Goal: Task Accomplishment & Management: Manage account settings

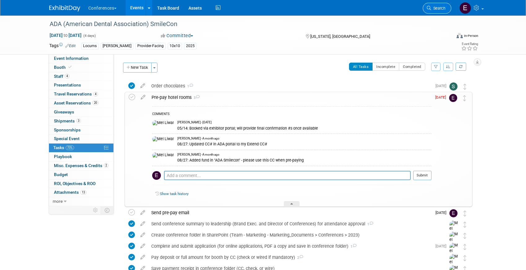
click at [432, 11] on link "Search" at bounding box center [436, 8] width 28 height 11
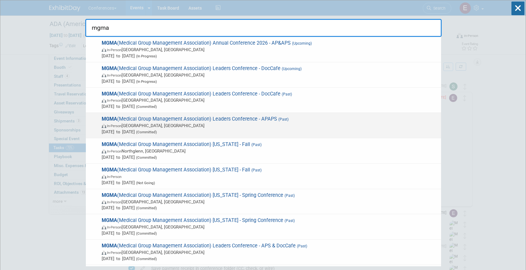
type input "mgma"
click at [262, 121] on span "MGMA (Medical Group Management Association) Leaders Conference - APAPS (Past) I…" at bounding box center [269, 125] width 338 height 19
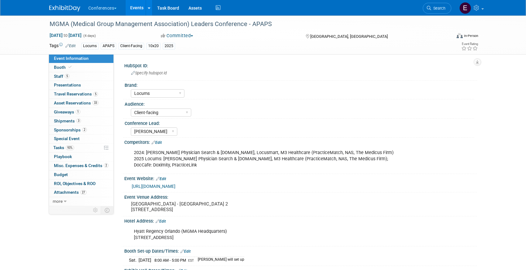
select select "Locums"
select select "Client-facing"
select select "[PERSON_NAME]"
click at [76, 93] on span "Travel Reservations 5" at bounding box center [76, 93] width 44 height 5
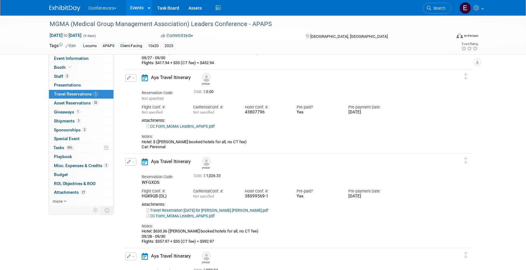
scroll to position [100, 0]
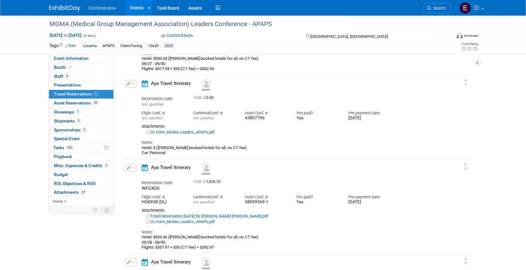
click at [129, 80] on button "button" at bounding box center [130, 84] width 11 height 8
click at [143, 93] on button "Edit Reservation" at bounding box center [151, 94] width 52 height 9
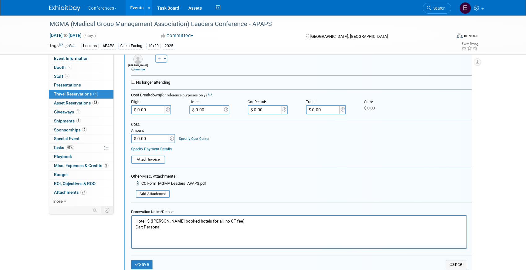
scroll to position [217, 0]
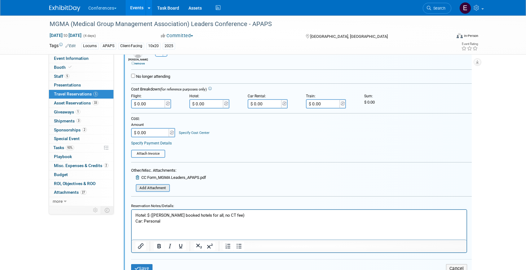
click at [159, 187] on input "file" at bounding box center [132, 188] width 74 height 7
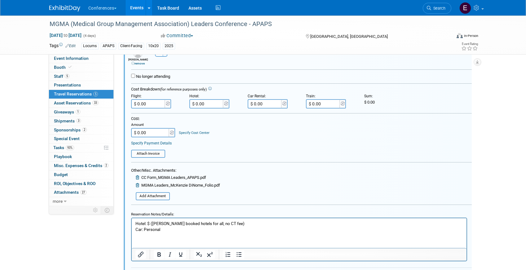
click at [209, 105] on input "$ 0.00" at bounding box center [206, 103] width 35 height 9
paste input "1,119.39"
type input "$ 1,119.39"
click at [151, 223] on p "Hotel: $ (Mel booked hotels for all, no CT fee) Car: Personal" at bounding box center [298, 226] width 327 height 12
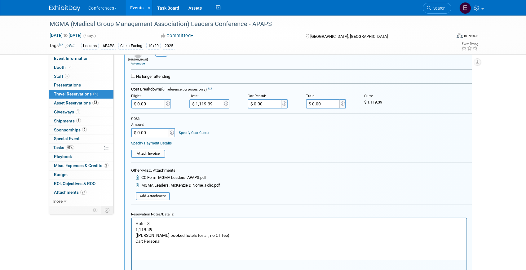
click at [135, 229] on body "Hotel: $ 1,119.39 (Mel booked hotels for all, no CT fee) Car: Personal" at bounding box center [299, 232] width 328 height 24
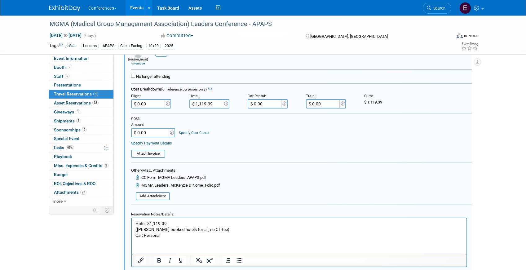
click at [182, 221] on p "Hotel: $ 1,119.39" at bounding box center [298, 223] width 327 height 6
click at [178, 224] on p "Hotel: $ 1,119.39 ($159 valet overnight parking)" at bounding box center [298, 223] width 327 height 6
drag, startPoint x: 150, startPoint y: 224, endPoint x: 165, endPoint y: 223, distance: 14.9
click at [165, 223] on p "Hotel: $ 1,119.39 ($159 valet overnight parking)" at bounding box center [298, 223] width 327 height 6
copy p "1,119.39"
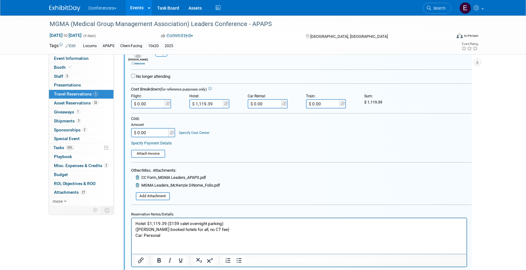
click at [170, 221] on p "Hotel: $ 1,119.39 ($159 valet overnight parking)" at bounding box center [298, 223] width 327 height 6
click at [184, 223] on p "Hotel: $1,119.39 ($960.39159 valet overnight parking)" at bounding box center [298, 223] width 327 height 6
click at [201, 222] on p "Hotel: $1,119.39 ($960.39 + $159 valet overnight parking)" at bounding box center [298, 223] width 327 height 6
click at [270, 222] on p "Hotel: $1,119.39 ($960.39 + $159 for valet overnight parking)" at bounding box center [298, 223] width 327 height 6
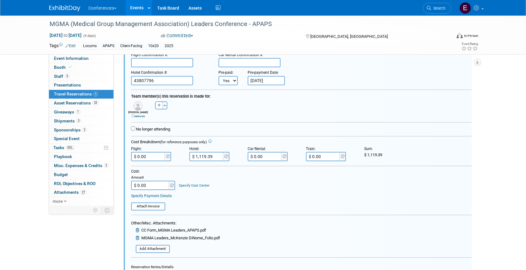
scroll to position [183, 0]
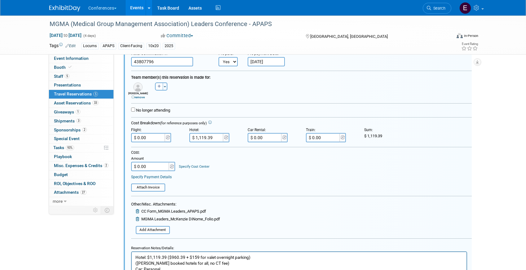
click at [153, 166] on input "$ 0.00" at bounding box center [150, 166] width 39 height 9
type input "$ 1,119.39"
click at [184, 163] on div "Specify Cost Center" at bounding box center [194, 163] width 31 height 11
click at [184, 166] on link "Specify Cost Center" at bounding box center [194, 166] width 31 height 4
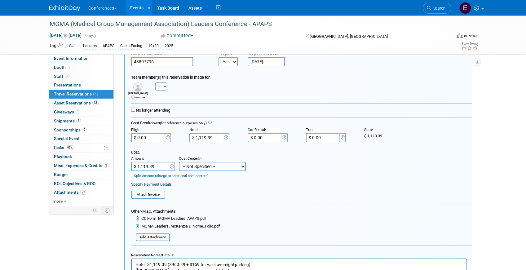
click at [195, 171] on select "-- Not Specified -- Aya Education Aya Healthcare Aya Locums Bespoke Corporate […" at bounding box center [212, 166] width 67 height 9
select select "18965873"
click at [179, 162] on select "-- Not Specified -- Aya Education Aya Healthcare Aya Locums Bespoke Corporate […" at bounding box center [212, 166] width 67 height 9
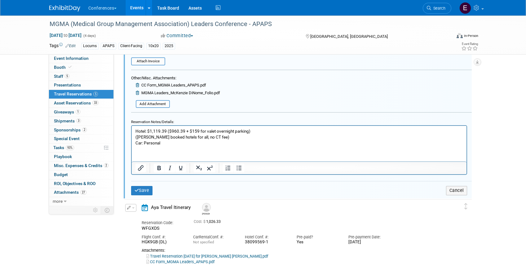
scroll to position [319, 0]
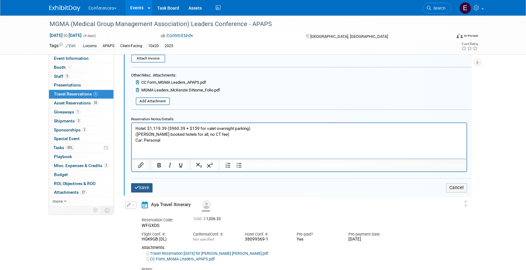
click at [135, 189] on icon "submit" at bounding box center [136, 187] width 5 height 4
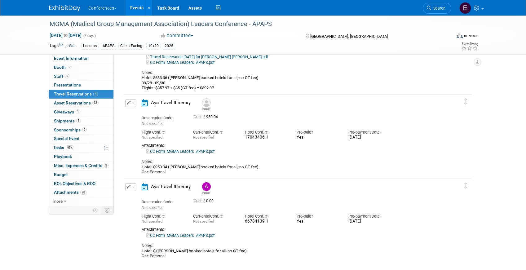
scroll to position [269, 0]
click at [128, 106] on button "button" at bounding box center [130, 104] width 11 height 8
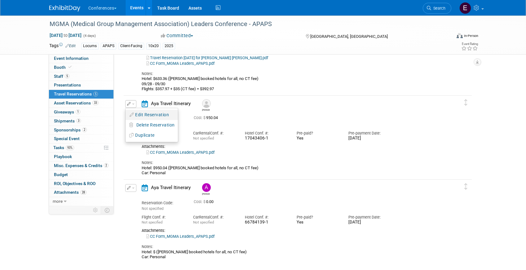
click at [132, 111] on button "Edit Reservation" at bounding box center [151, 114] width 52 height 9
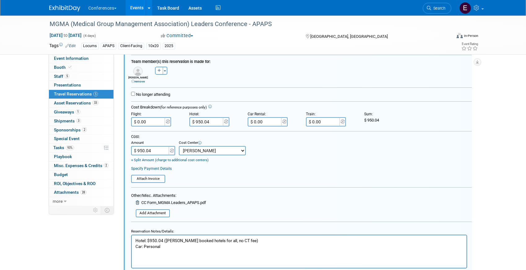
scroll to position [391, 0]
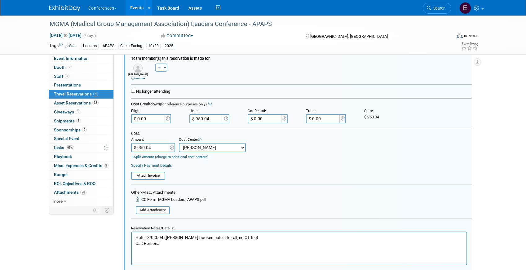
click at [213, 117] on input "$ 950.04" at bounding box center [206, 118] width 35 height 9
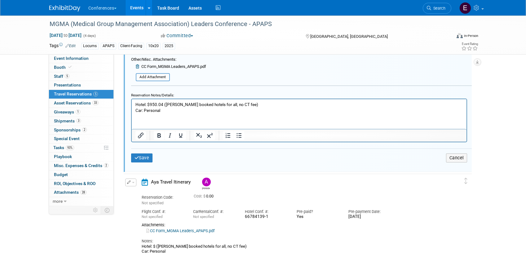
scroll to position [529, 0]
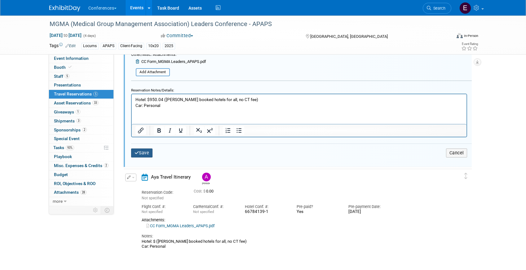
click at [146, 150] on button "Save" at bounding box center [142, 152] width 22 height 9
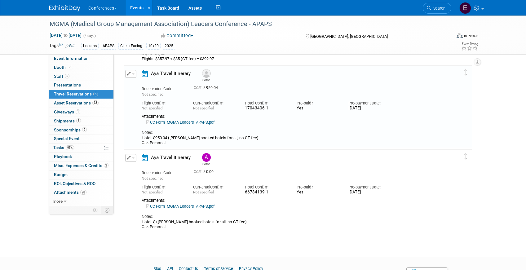
scroll to position [294, 0]
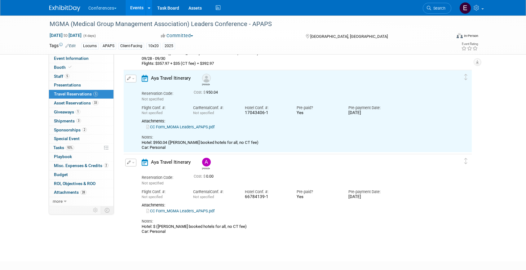
click at [129, 164] on icon "button" at bounding box center [129, 162] width 4 height 4
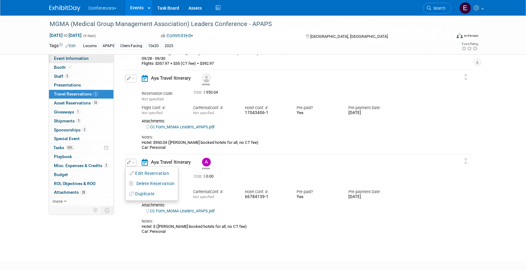
click at [92, 58] on link "Event Information" at bounding box center [81, 58] width 64 height 9
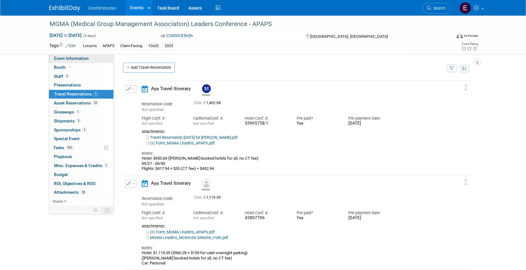
select select "Locums"
select select "Client-facing"
select select "[PERSON_NAME]"
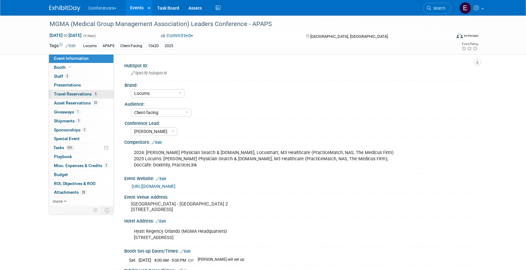
click at [76, 96] on span "Travel Reservations 5" at bounding box center [76, 93] width 44 height 5
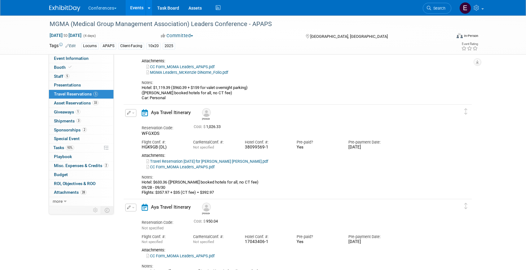
scroll to position [329, 0]
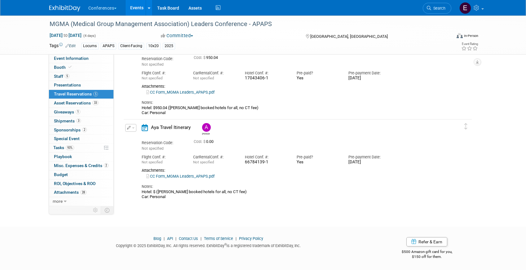
click at [132, 125] on button "button" at bounding box center [130, 128] width 11 height 8
click at [138, 137] on button "Edit Reservation" at bounding box center [151, 138] width 52 height 9
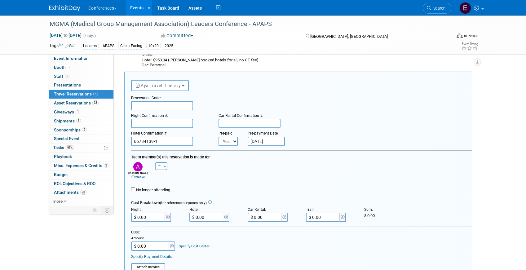
scroll to position [378, 0]
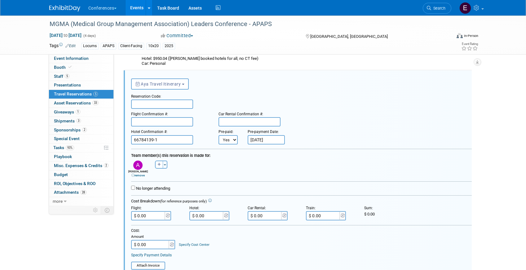
click at [211, 214] on input "$ 0.00" at bounding box center [206, 215] width 35 height 9
type input "$ 950.04"
drag, startPoint x: 217, startPoint y: 215, endPoint x: 191, endPoint y: 215, distance: 25.7
click at [191, 215] on input "$ 950.04" at bounding box center [206, 215] width 35 height 9
click at [215, 219] on input "$ 950.04" at bounding box center [206, 215] width 35 height 9
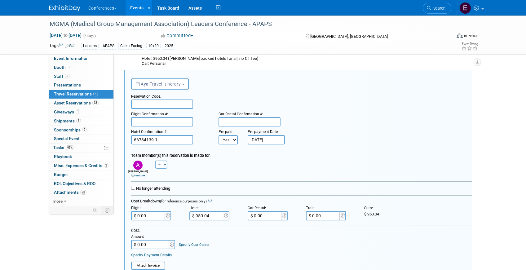
drag, startPoint x: 215, startPoint y: 218, endPoint x: 201, endPoint y: 218, distance: 13.9
click at [201, 218] on input "$ 950.04" at bounding box center [206, 215] width 35 height 9
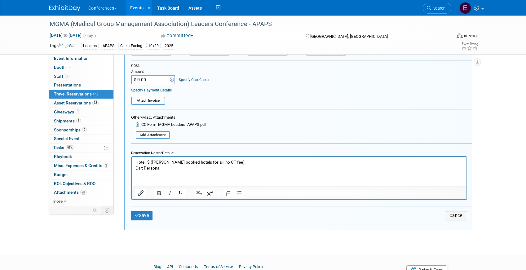
scroll to position [557, 0]
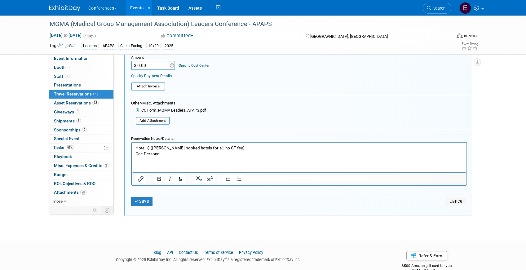
click at [149, 149] on p "Hotel: $ (Mel booked hotels for all, no CT fee) Car: Personal" at bounding box center [298, 151] width 327 height 12
paste body "Rich Text Area. Press ALT-0 for help."
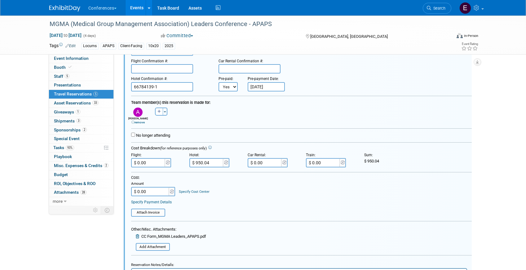
scroll to position [431, 0]
click at [148, 194] on input "$ 0.00" at bounding box center [150, 190] width 39 height 9
type input "$ 950.04"
click at [194, 190] on link "Specify Cost Center" at bounding box center [194, 191] width 31 height 4
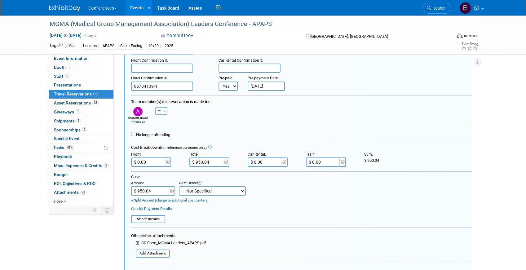
click at [194, 193] on select "-- Not Specified -- Aya Education Aya Healthcare Aya Locums Bespoke Corporate D…" at bounding box center [212, 190] width 67 height 9
select select "18965873"
click at [179, 186] on select "-- Not Specified -- Aya Education Aya Healthcare Aya Locums Bespoke Corporate D…" at bounding box center [212, 190] width 67 height 9
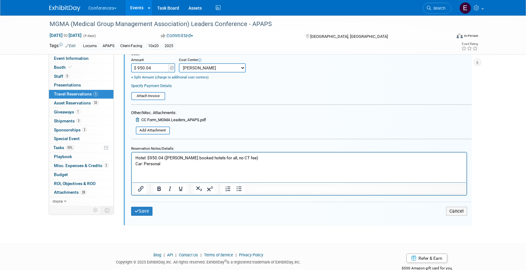
scroll to position [571, 0]
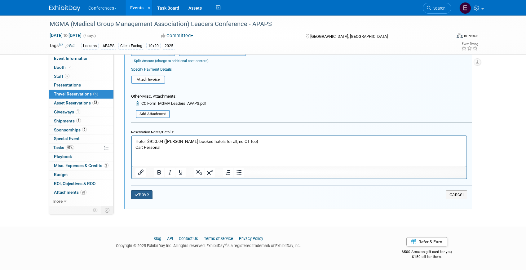
click at [146, 196] on button "Save" at bounding box center [142, 194] width 22 height 9
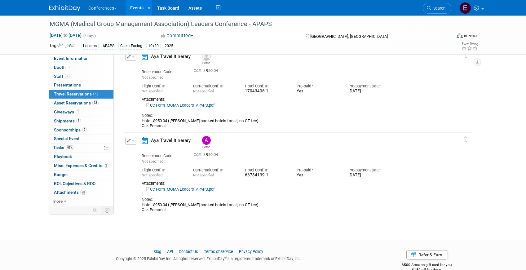
scroll to position [329, 0]
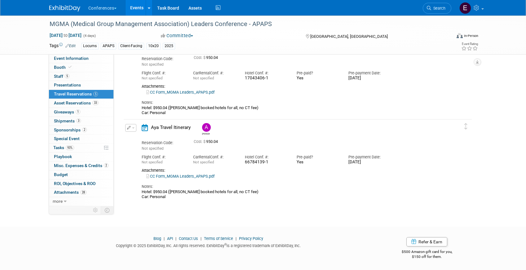
click at [132, 130] on button "button" at bounding box center [130, 128] width 11 height 8
click at [142, 141] on button "Edit Reservation" at bounding box center [151, 138] width 52 height 9
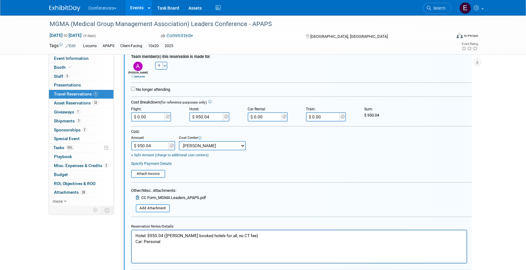
scroll to position [507, 0]
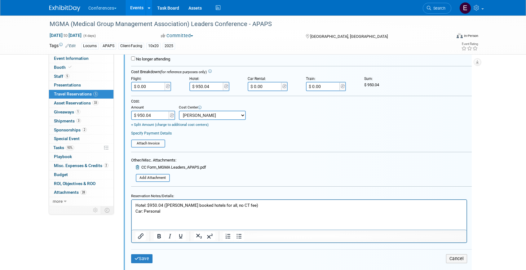
click at [153, 182] on form "<i class="fa-light fa-calendar-lines" style="padding: 6px 4px 6px 1px;"></i> Ay…" at bounding box center [301, 108] width 340 height 325
click at [153, 180] on input "file" at bounding box center [132, 177] width 74 height 7
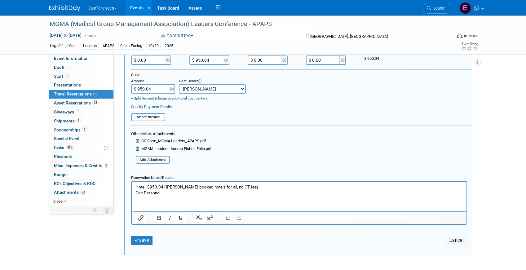
scroll to position [587, 0]
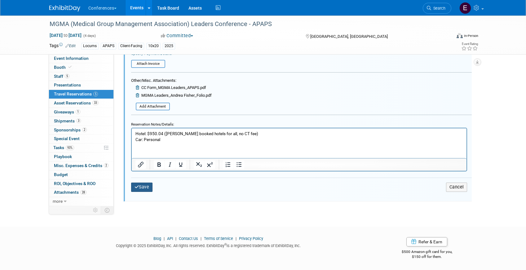
click at [149, 183] on button "Save" at bounding box center [142, 186] width 22 height 9
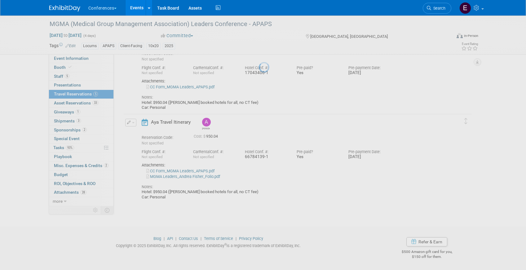
scroll to position [334, 0]
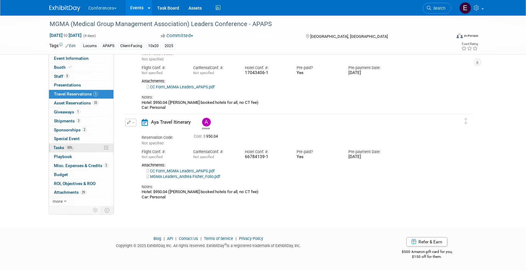
click at [72, 147] on span "93%" at bounding box center [70, 147] width 8 height 5
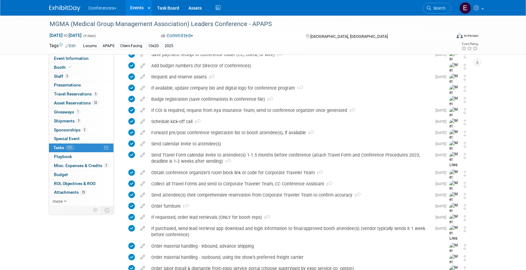
scroll to position [414, 0]
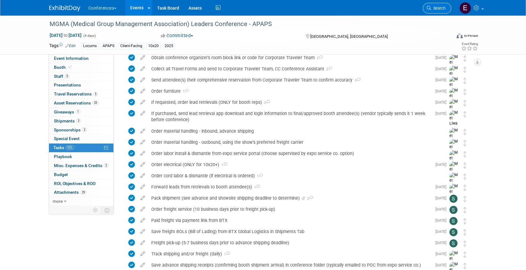
click at [439, 9] on span "Search" at bounding box center [438, 8] width 14 height 5
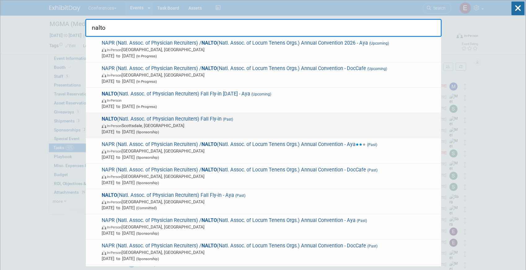
type input "nalto"
click at [253, 125] on span "In-Person Scottsdale, AZ" at bounding box center [270, 125] width 336 height 6
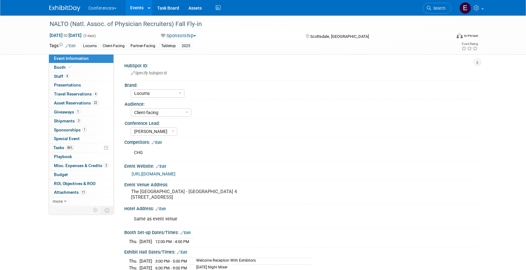
select select "Locums"
select select "Client-facing"
select select "[PERSON_NAME]"
click at [84, 119] on link "3 Shipments 3" at bounding box center [81, 121] width 64 height 9
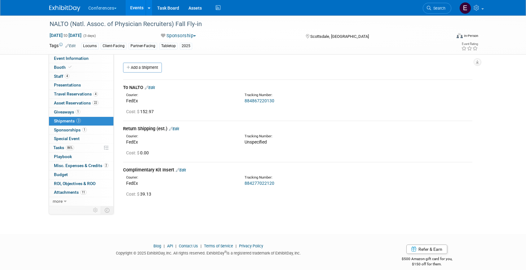
click at [176, 130] on link "Edit" at bounding box center [174, 128] width 10 height 5
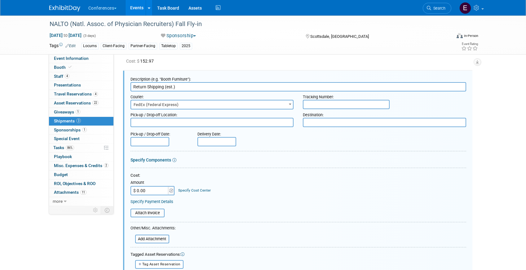
click at [314, 105] on input "text" at bounding box center [346, 104] width 87 height 9
paste input "394146326689"
type input "394146326689"
click at [155, 192] on input "$ 0.00" at bounding box center [149, 190] width 39 height 9
paste input "107.01"
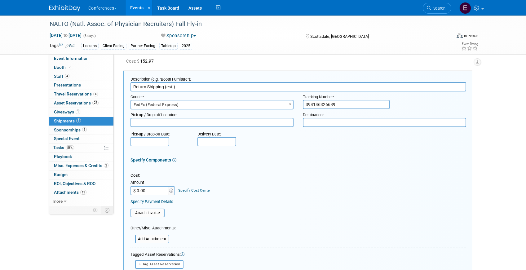
type input "$ 107.01"
click at [192, 189] on link "Specify Cost Center" at bounding box center [194, 190] width 33 height 4
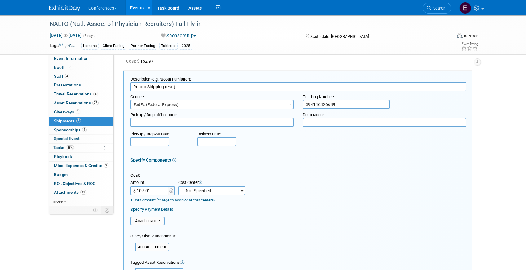
click at [192, 189] on select "-- Not Specified -- Aya Education Aya Healthcare Aya Locums Bespoke Corporate D…" at bounding box center [211, 190] width 67 height 9
select select "18965873"
click at [178, 186] on select "-- Not Specified -- Aya Education Aya Healthcare Aya Locums Bespoke Corporate D…" at bounding box center [211, 190] width 67 height 9
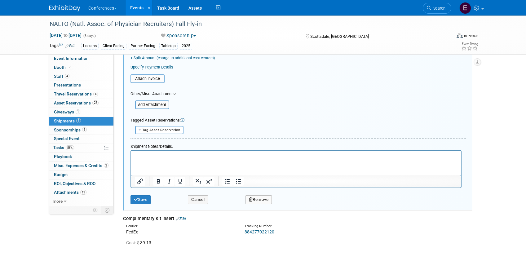
scroll to position [197, 0]
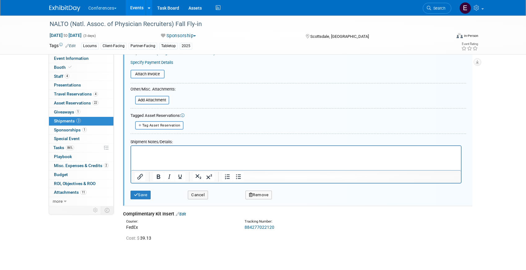
click at [138, 201] on div "Save Cancel Remove" at bounding box center [297, 192] width 335 height 19
click at [138, 191] on button "Save" at bounding box center [140, 194] width 20 height 9
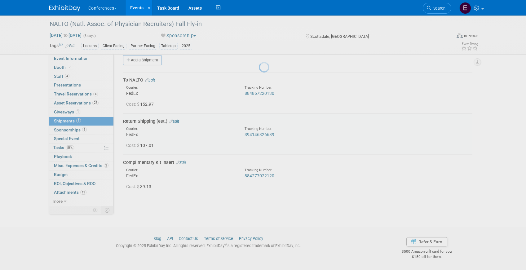
scroll to position [7, 0]
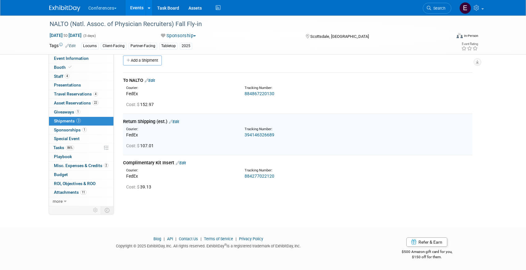
click at [259, 135] on link "394146326689" at bounding box center [259, 134] width 30 height 5
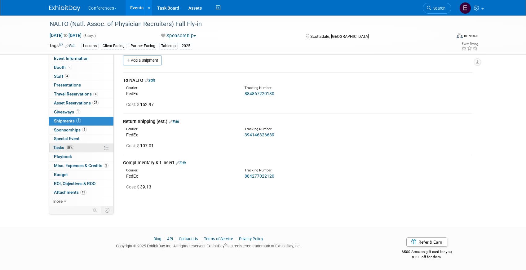
click at [87, 145] on link "86% Tasks 86%" at bounding box center [81, 147] width 64 height 9
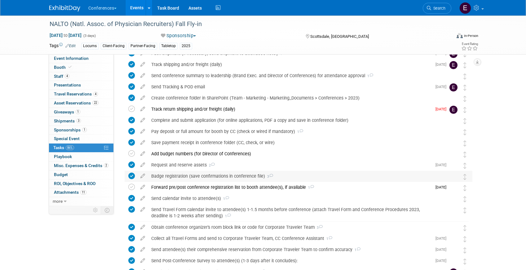
scroll to position [114, 0]
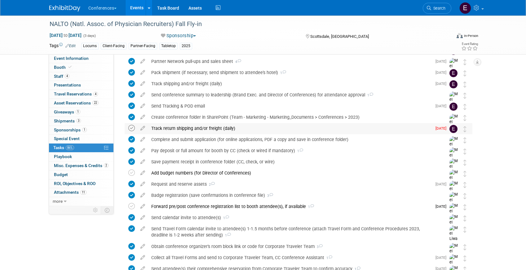
click at [132, 126] on icon at bounding box center [131, 128] width 7 height 7
click at [174, 11] on link "Task Board" at bounding box center [167, 7] width 31 height 15
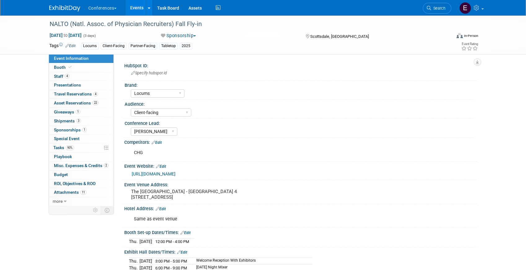
select select "Locums"
select select "Client-facing"
select select "[PERSON_NAME]"
click at [69, 120] on span "Shipments 3" at bounding box center [67, 120] width 27 height 5
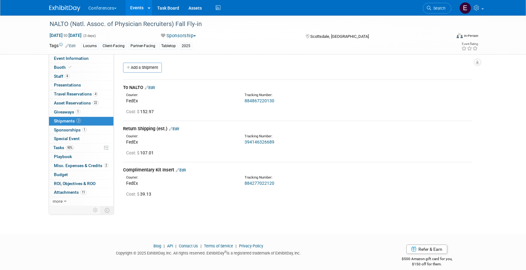
click at [177, 131] on div "Return Shipping (est.) Edit" at bounding box center [297, 128] width 349 height 7
click at [178, 130] on link "Edit" at bounding box center [174, 128] width 10 height 5
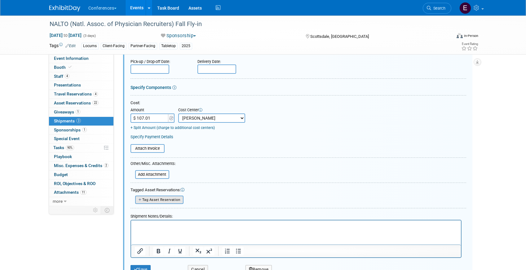
scroll to position [125, 0]
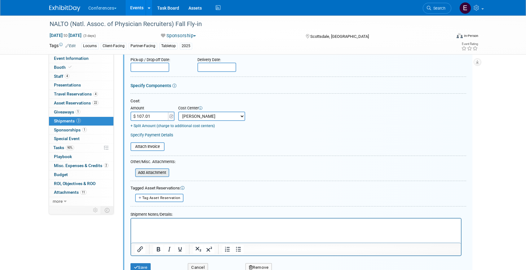
click at [142, 171] on input "file" at bounding box center [132, 172] width 74 height 7
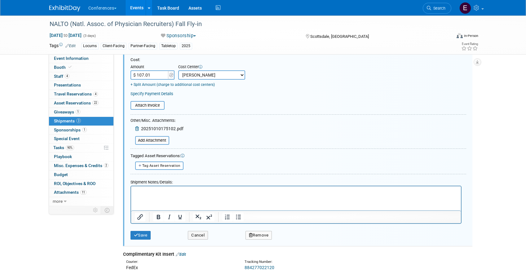
scroll to position [173, 0]
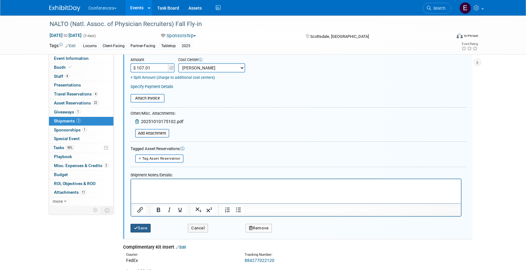
click at [141, 230] on button "Save" at bounding box center [140, 228] width 20 height 9
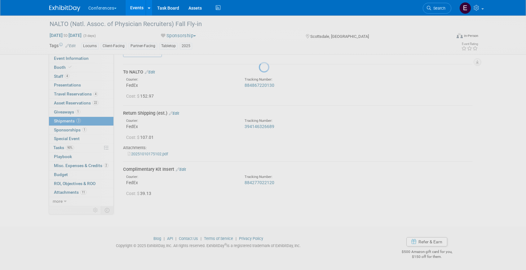
scroll to position [15, 0]
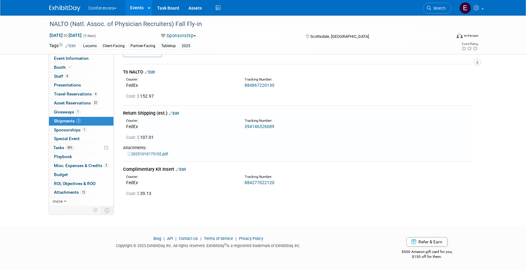
click at [142, 153] on link "20251010175102.pdf" at bounding box center [148, 153] width 40 height 5
click at [436, 7] on span "Search" at bounding box center [438, 8] width 14 height 5
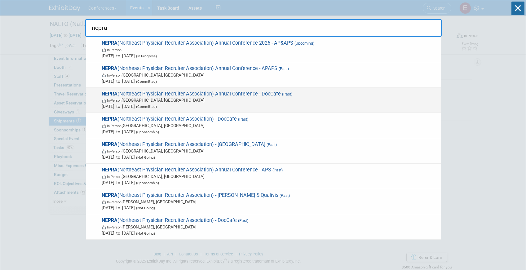
type input "nepra"
click at [250, 99] on span "In-Person Portland, ME" at bounding box center [270, 100] width 336 height 6
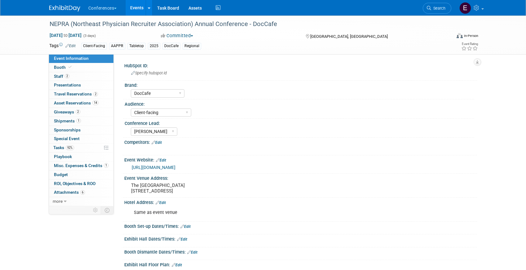
select select "DocCafe"
select select "Client-facing"
select select "[PERSON_NAME]"
click at [86, 119] on link "1 Shipments 1" at bounding box center [81, 121] width 64 height 9
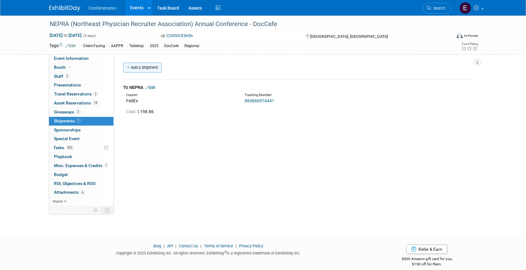
click at [139, 70] on link "Add a Shipment" at bounding box center [142, 68] width 39 height 10
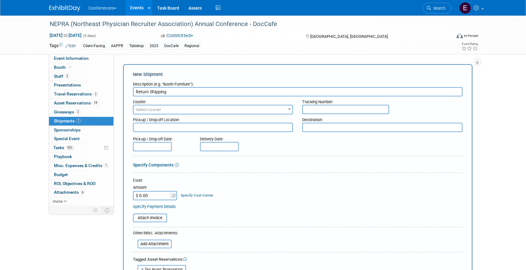
type input "Return Shipping"
click at [180, 108] on span "Select courier" at bounding box center [212, 109] width 159 height 9
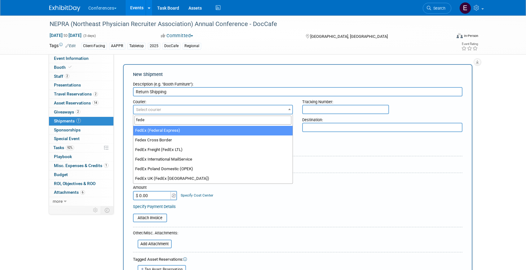
type input "fede"
select select "206"
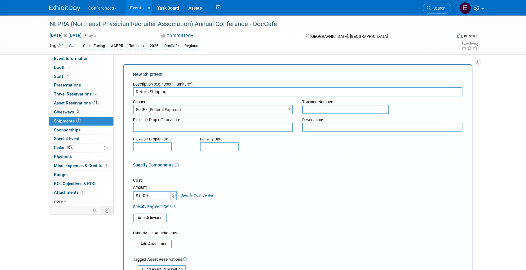
click at [327, 110] on input "text" at bounding box center [345, 109] width 87 height 9
drag, startPoint x: 339, startPoint y: 112, endPoint x: 284, endPoint y: 110, distance: 54.8
click at [284, 110] on div "Courier: 007EX 17 Post Service (17PostService) 2GO (Negros Navigation) 360 Lion…" at bounding box center [297, 105] width 339 height 18
click at [341, 110] on input "817962658767" at bounding box center [345, 109] width 87 height 9
paste input "817962658767"
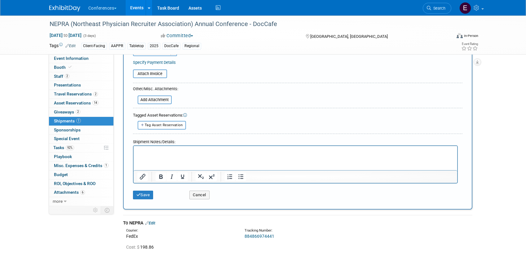
scroll to position [151, 0]
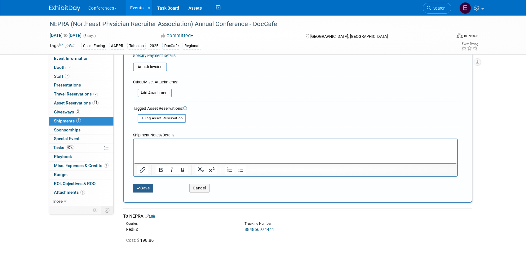
type input "817962658767, 817962658756"
click at [146, 187] on button "Save" at bounding box center [143, 188] width 20 height 9
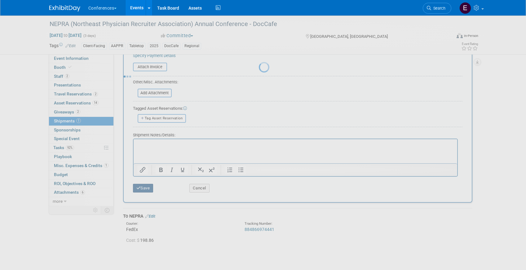
scroll to position [7, 0]
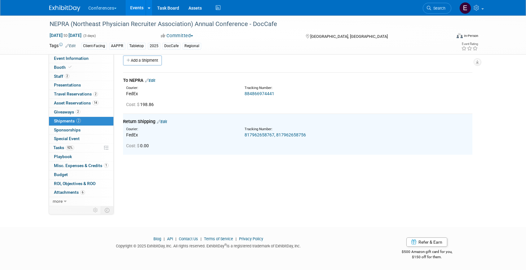
click at [260, 133] on link "817962658767, 817962658756" at bounding box center [274, 134] width 61 height 5
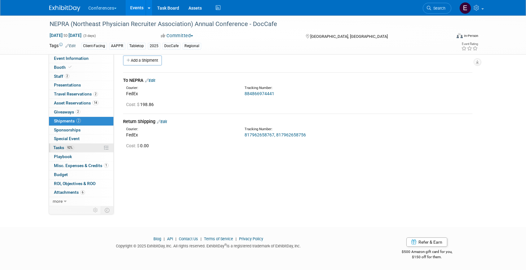
click at [76, 150] on link "92% Tasks 92%" at bounding box center [81, 147] width 64 height 9
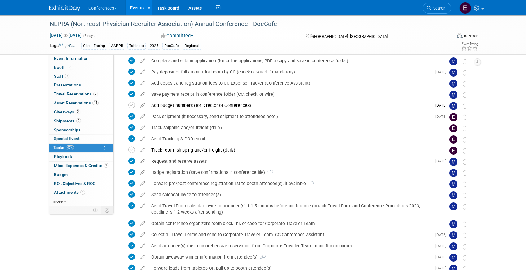
scroll to position [83, 0]
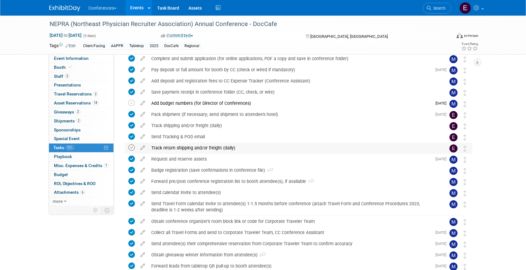
click at [132, 147] on icon at bounding box center [131, 147] width 7 height 7
click at [435, 7] on span "Search" at bounding box center [438, 8] width 14 height 5
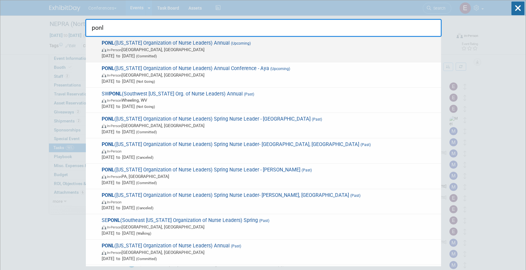
type input "ponl"
click at [268, 46] on span "PONL (Pennsylvania Organization of Nurse Leaders) Annual (Upcoming) In-Person H…" at bounding box center [269, 49] width 338 height 19
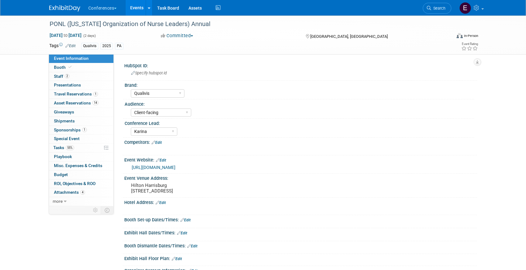
select select "Qualivis"
select select "Client-facing"
select select "Karina"
click at [65, 151] on link "55% Tasks 55%" at bounding box center [81, 147] width 64 height 9
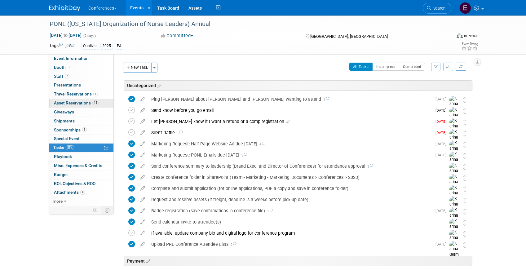
click at [83, 105] on span "Asset Reservations 14" at bounding box center [76, 102] width 45 height 5
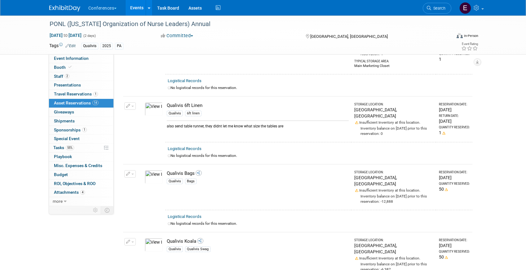
scroll to position [193, 0]
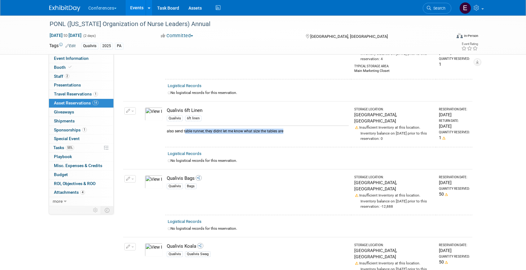
drag, startPoint x: 184, startPoint y: 116, endPoint x: 286, endPoint y: 120, distance: 102.0
click at [286, 125] on div "also send table runner, they didnt let me know what size the tables are" at bounding box center [258, 129] width 182 height 8
drag, startPoint x: 184, startPoint y: 116, endPoint x: 223, endPoint y: 116, distance: 39.3
click at [224, 125] on div "also send table runner, they didnt let me know what size the tables are" at bounding box center [258, 129] width 182 height 8
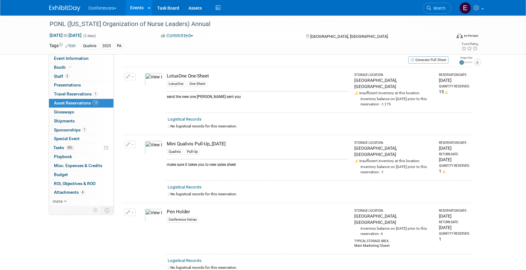
scroll to position [0, 0]
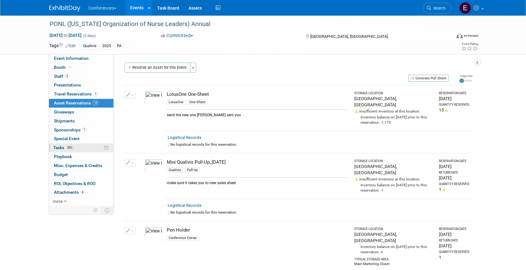
click at [85, 146] on link "55% Tasks 55%" at bounding box center [81, 147] width 64 height 9
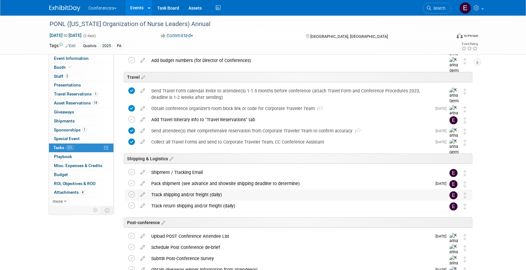
scroll to position [248, 0]
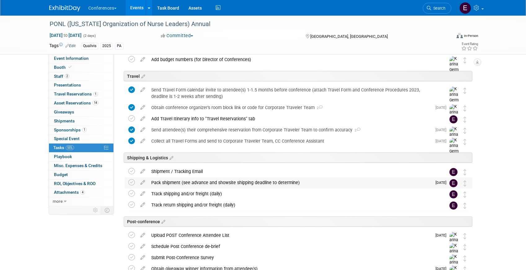
click at [166, 180] on div "Pack shipment (see advance and showsite shipping deadline to determine)" at bounding box center [289, 182] width 283 height 11
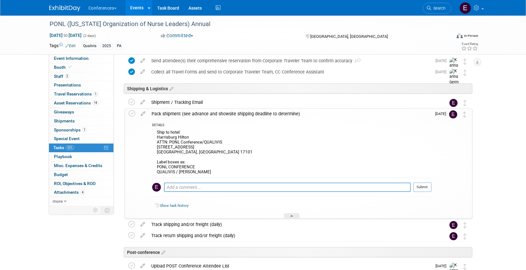
scroll to position [326, 0]
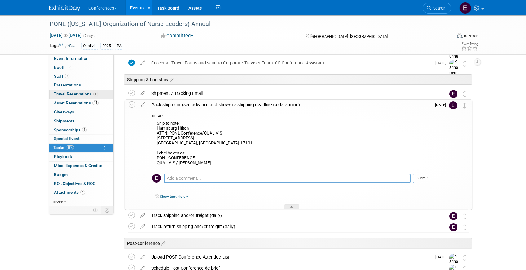
click at [77, 94] on span "Travel Reservations 1" at bounding box center [76, 93] width 44 height 5
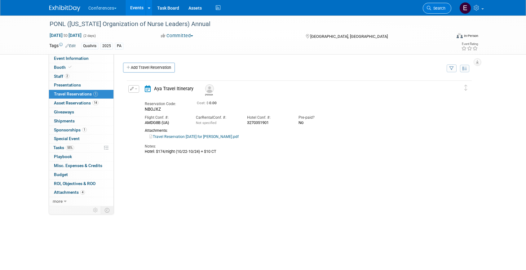
click at [435, 4] on link "Search" at bounding box center [436, 8] width 28 height 11
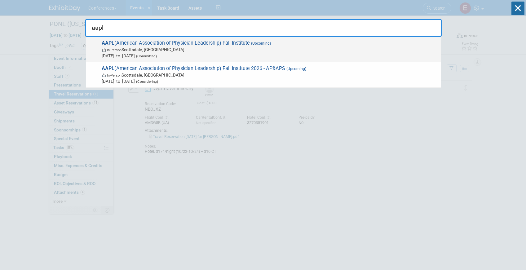
type input "aapl"
click at [286, 40] on span "AAPL (American Association of Physician Leadership) Fall Institute (Upcoming) I…" at bounding box center [269, 49] width 338 height 19
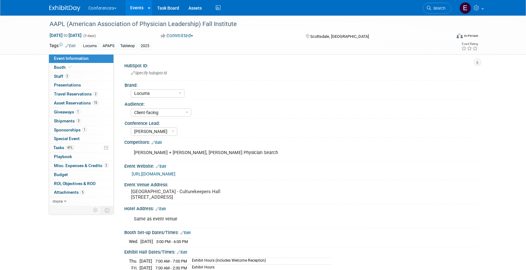
select select "Locums"
select select "Client-facing"
select select "[PERSON_NAME]"
click at [72, 102] on span "Asset Reservations 15" at bounding box center [76, 102] width 45 height 5
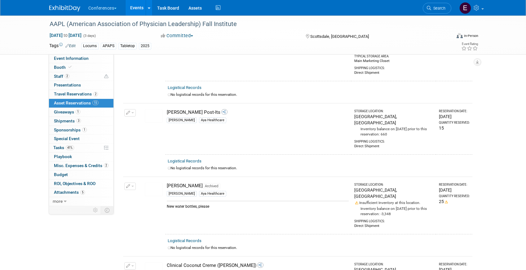
scroll to position [532, 0]
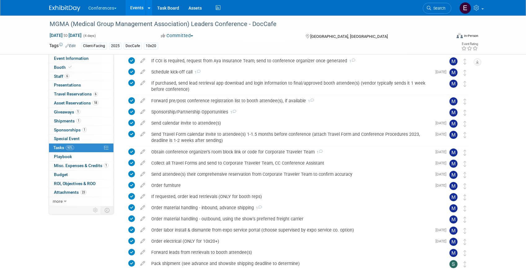
scroll to position [352, 0]
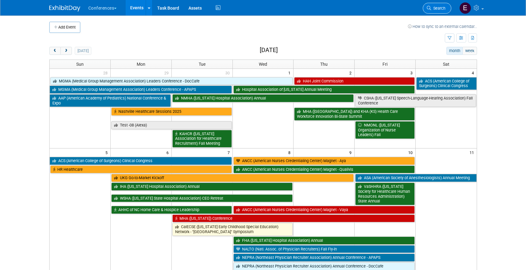
click at [433, 7] on span "Search" at bounding box center [438, 8] width 14 height 5
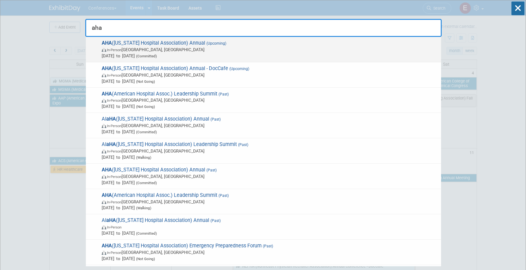
type input "aha"
click at [239, 55] on span "[DATE] to [DATE] (Committed)" at bounding box center [270, 56] width 336 height 6
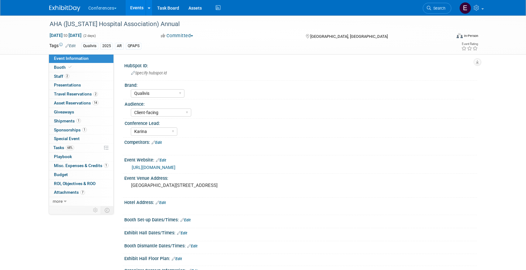
select select "Qualivis"
select select "Client-facing"
select select "Karina"
click at [60, 120] on span "Shipments 1" at bounding box center [67, 120] width 27 height 5
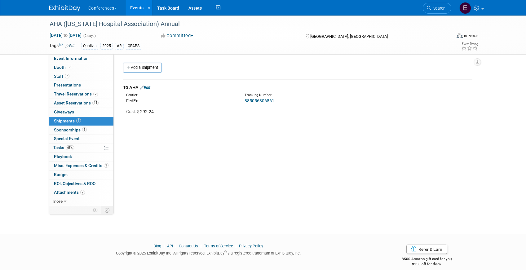
click at [149, 88] on link "Edit" at bounding box center [145, 87] width 10 height 5
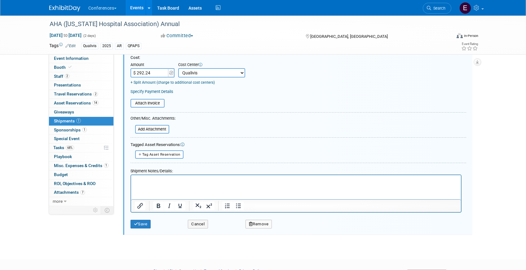
scroll to position [128, 0]
click at [141, 220] on button "Save" at bounding box center [140, 222] width 20 height 9
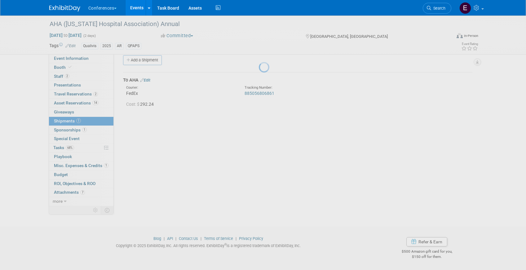
scroll to position [7, 0]
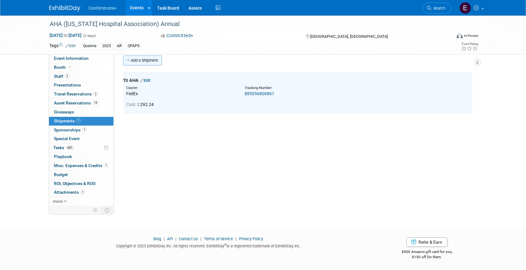
click at [144, 61] on link "Add a Shipment" at bounding box center [142, 60] width 39 height 10
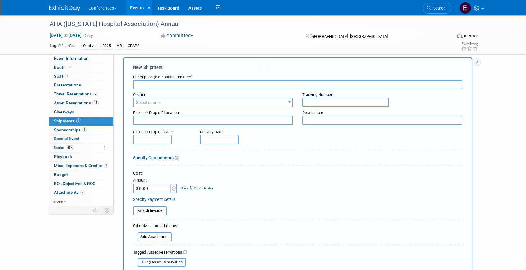
scroll to position [0, 0]
type input "Return Shipping"
click at [180, 101] on span "Select courier" at bounding box center [212, 102] width 159 height 9
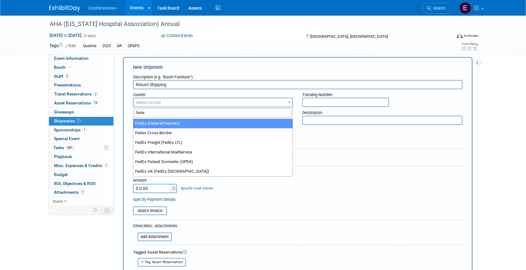
type input "fede"
select select "206"
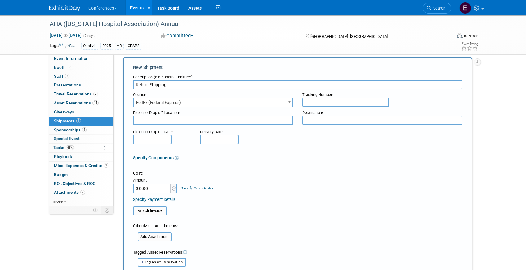
click at [334, 102] on input "text" at bounding box center [345, 102] width 87 height 9
paste input "8852 0021 0687"
click at [316, 103] on input "8852 0021 0687" at bounding box center [345, 102] width 87 height 9
click at [326, 102] on input "88520021 0687" at bounding box center [345, 102] width 87 height 9
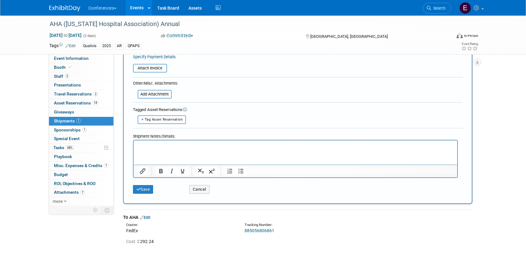
scroll to position [151, 0]
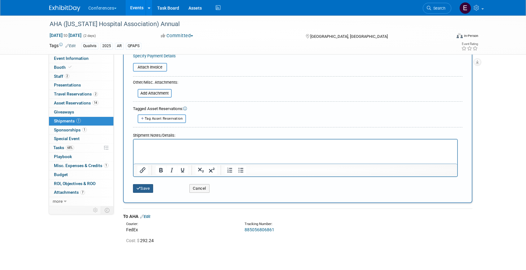
type input "885200210687"
click at [148, 188] on button "Save" at bounding box center [143, 188] width 20 height 9
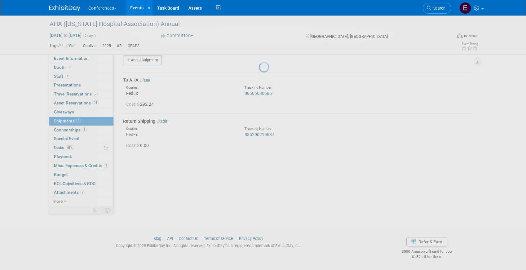
scroll to position [7, 0]
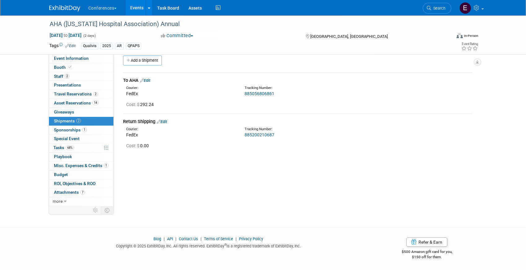
click at [166, 120] on link "Edit" at bounding box center [162, 121] width 10 height 5
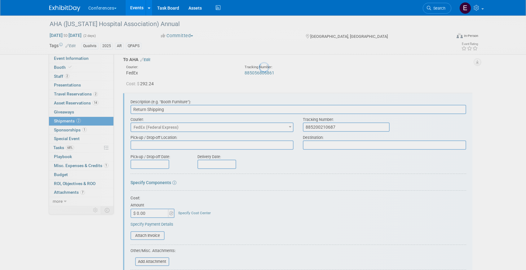
scroll to position [50, 0]
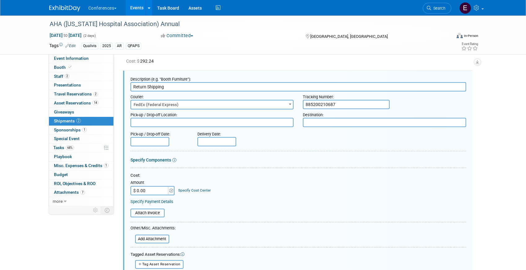
click at [149, 190] on input "$ 0.00" at bounding box center [149, 190] width 39 height 9
paste input "129.14"
type input "$ 129.14"
click at [196, 188] on link "Specify Cost Center" at bounding box center [194, 190] width 33 height 4
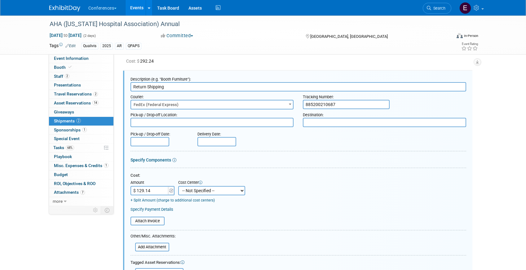
click at [196, 188] on select "-- Not Specified -- Aya Education Aya Healthcare Aya Locums Bespoke Corporate D…" at bounding box center [211, 190] width 67 height 9
select select "18965874"
click at [178, 186] on select "-- Not Specified -- Aya Education Aya Healthcare Aya Locums Bespoke Corporate D…" at bounding box center [211, 190] width 67 height 9
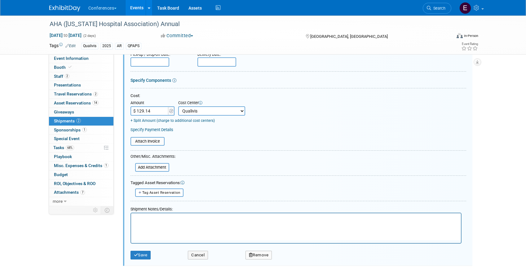
scroll to position [131, 0]
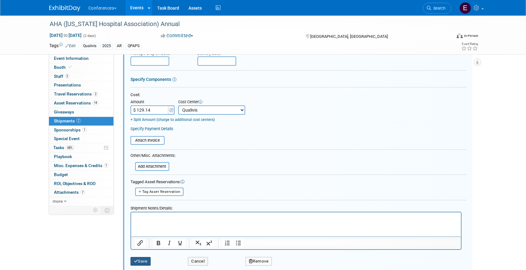
click at [138, 258] on button "Save" at bounding box center [140, 261] width 20 height 9
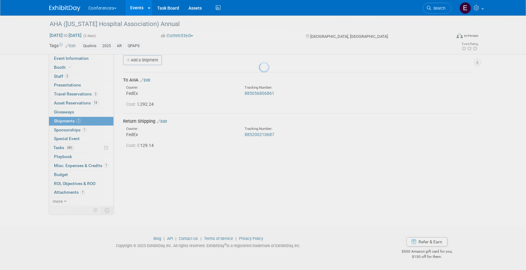
scroll to position [7, 0]
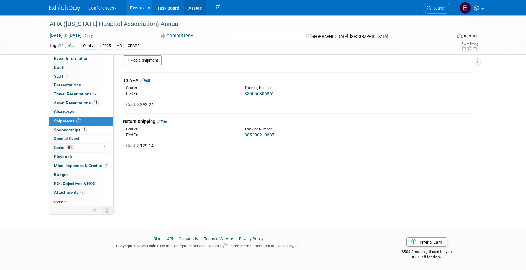
click at [191, 8] on link "Assets" at bounding box center [195, 7] width 23 height 15
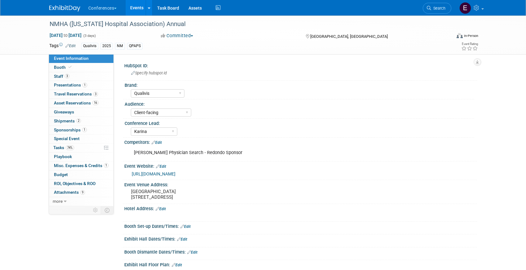
select select "Qualivis"
select select "Client-facing"
select select "Karina"
click at [74, 98] on link "3 Travel Reservations 3" at bounding box center [81, 94] width 64 height 9
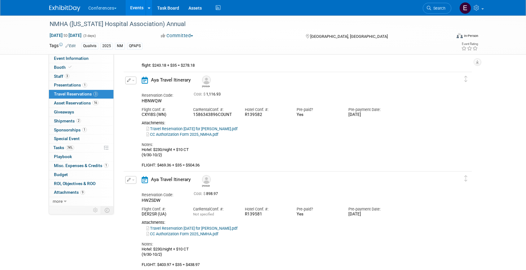
scroll to position [173, 0]
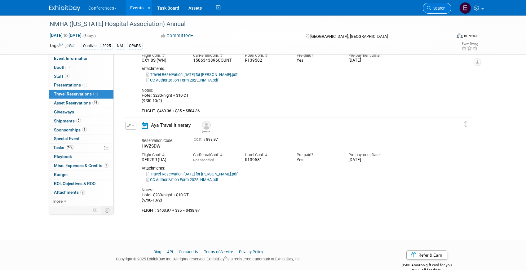
click at [444, 10] on span "Search" at bounding box center [438, 8] width 14 height 5
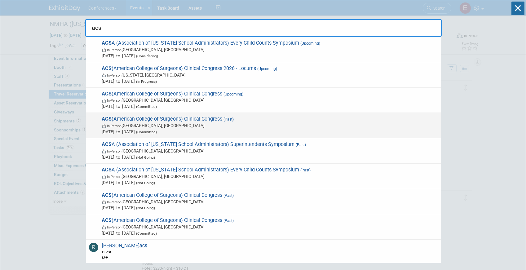
type input "acs"
click at [211, 127] on span "In-Person [GEOGRAPHIC_DATA], [GEOGRAPHIC_DATA]" at bounding box center [270, 125] width 336 height 6
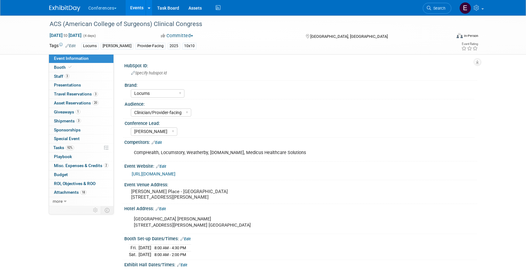
select select "Locums"
select select "Clinician/Provider-facing"
select select "[PERSON_NAME]"
click at [77, 94] on span "Travel Reservations 3" at bounding box center [76, 93] width 44 height 5
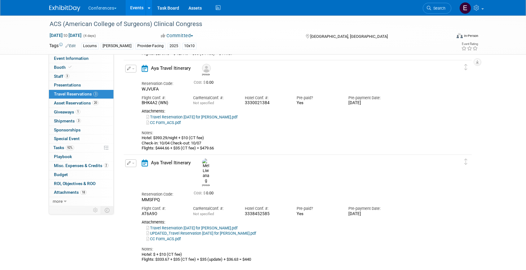
scroll to position [121, 0]
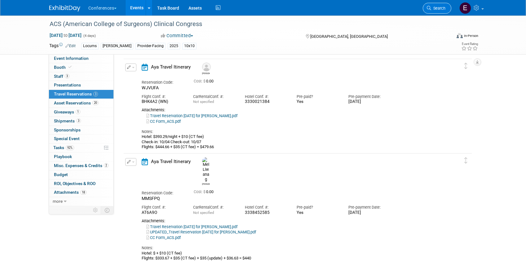
click at [440, 7] on span "Search" at bounding box center [438, 8] width 14 height 5
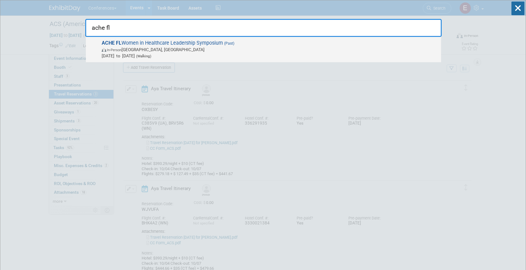
type input "ache fl"
click at [178, 51] on span "In-Person [GEOGRAPHIC_DATA], [GEOGRAPHIC_DATA]" at bounding box center [270, 49] width 336 height 6
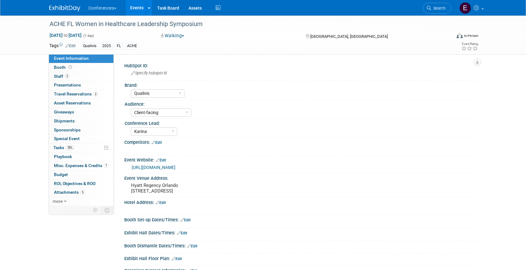
select select "Qualivis"
select select "Client-facing"
select select "Karina"
click at [86, 92] on span "Travel Reservations 2" at bounding box center [76, 93] width 44 height 5
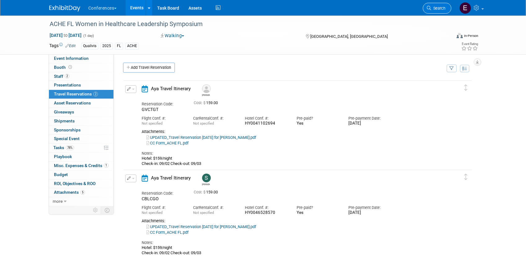
click at [442, 11] on link "Search" at bounding box center [436, 8] width 28 height 11
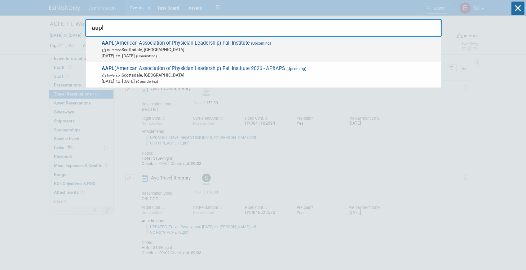
type input "aapl"
click at [221, 51] on span "In-Person [GEOGRAPHIC_DATA], [GEOGRAPHIC_DATA]" at bounding box center [270, 49] width 336 height 6
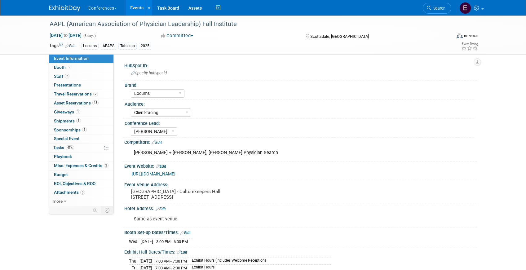
select select "Locums"
select select "Client-facing"
select select "[PERSON_NAME]"
click at [80, 94] on span "Travel Reservations 2" at bounding box center [76, 93] width 44 height 5
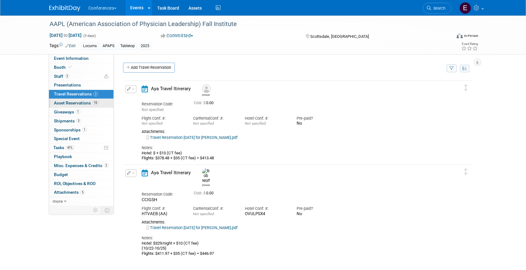
click at [91, 103] on span "Asset Reservations 15" at bounding box center [76, 102] width 45 height 5
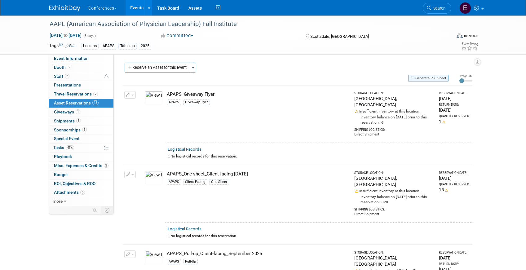
click at [442, 79] on button "Generate Pull Sheet" at bounding box center [428, 78] width 40 height 7
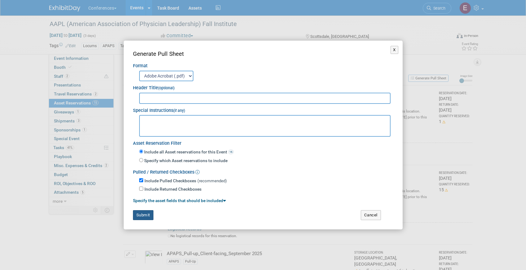
click at [148, 215] on button "Submit" at bounding box center [143, 215] width 20 height 10
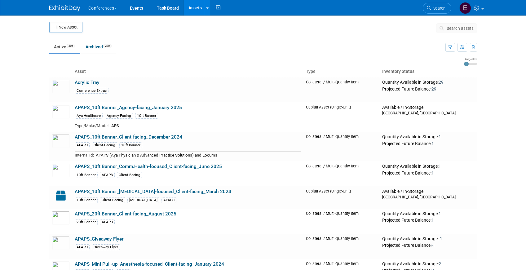
click at [452, 30] on span "search assets" at bounding box center [460, 28] width 27 height 5
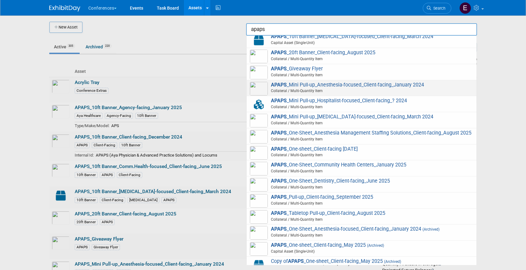
scroll to position [60, 0]
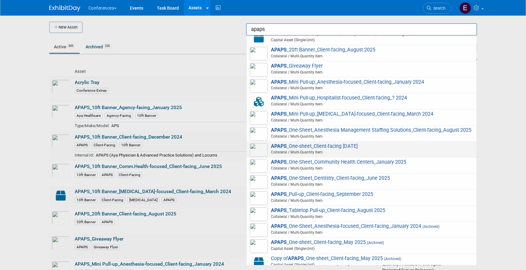
click at [335, 148] on span "APAPS _One-sheet_Client-facing [DATE] Collateral / Multi-Quantity Item" at bounding box center [361, 149] width 223 height 13
type input "APAPS_One-sheet_Client-facing [DATE]"
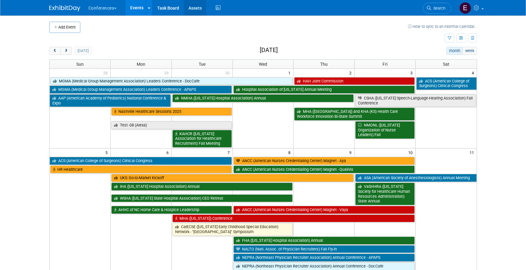
click at [189, 7] on link "Assets" at bounding box center [195, 7] width 23 height 15
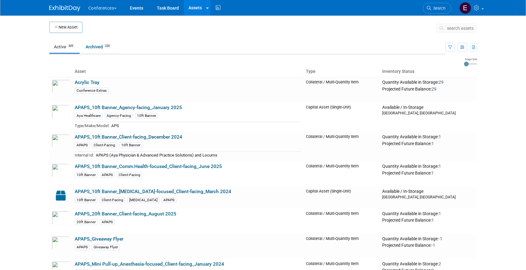
click at [450, 25] on button "search assets" at bounding box center [456, 28] width 41 height 10
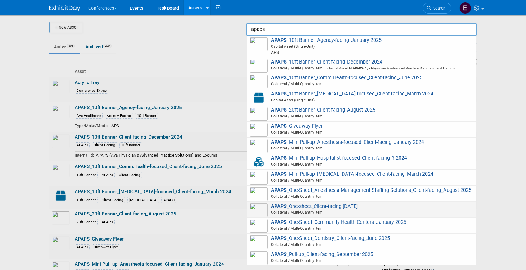
click at [396, 210] on span "Collateral / Multi-Quantity Item" at bounding box center [361, 212] width 221 height 6
type input "APAPS_One-sheet_Client-facing September 2025"
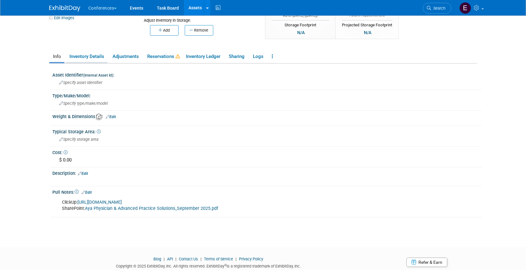
scroll to position [94, 0]
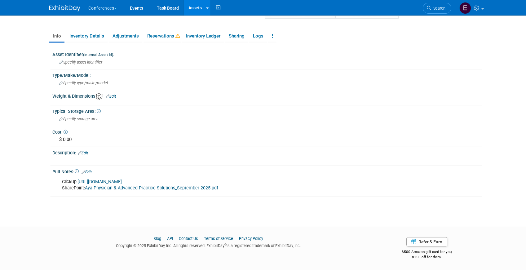
click at [116, 190] on link "Aya Physician & Advanced Practice Solutions_September 2025.pdf" at bounding box center [151, 187] width 133 height 5
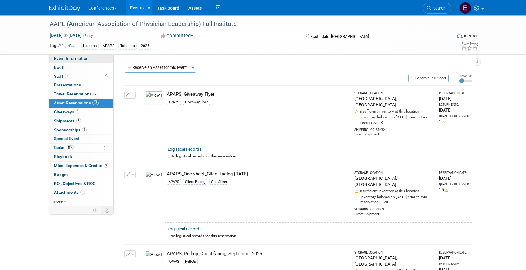
click at [99, 60] on link "Event Information" at bounding box center [81, 58] width 64 height 9
select select "Locums"
select select "Client-facing"
select select "[PERSON_NAME]"
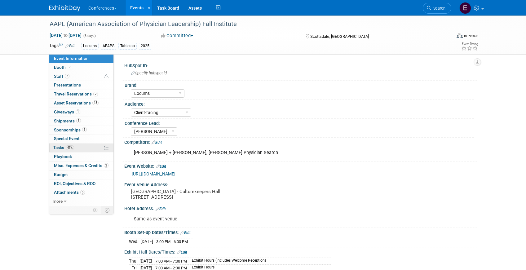
click at [81, 147] on link "41% Tasks 41%" at bounding box center [81, 147] width 64 height 9
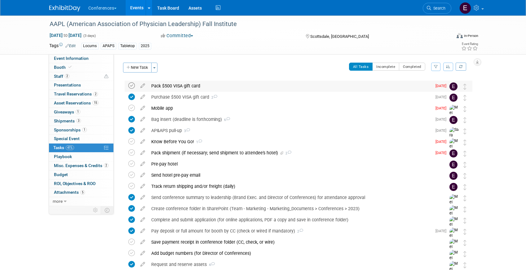
click at [131, 85] on icon at bounding box center [131, 85] width 7 height 7
click at [177, 155] on div "Pack shipment (if necessary; send shipment to attendee's hotel) 2" at bounding box center [289, 152] width 283 height 11
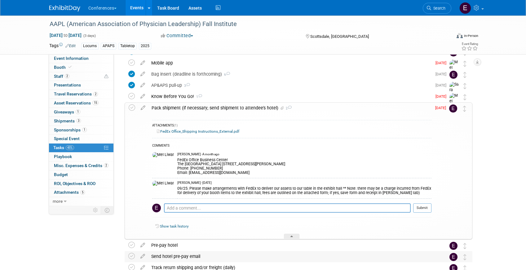
scroll to position [41, 0]
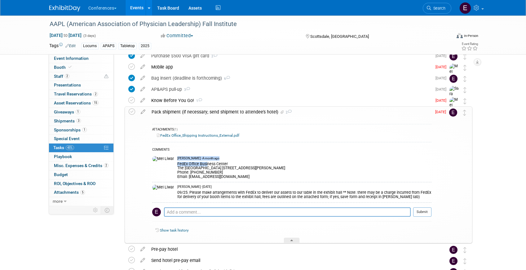
drag, startPoint x: 162, startPoint y: 163, endPoint x: 191, endPoint y: 162, distance: 29.4
click at [191, 162] on tr "Mel Liwanag - A month ago FedEx Office Business Center The Westin Kierland Reso…" at bounding box center [291, 168] width 279 height 28
click at [191, 162] on div "FedEx Office Business Center The Westin Kierland Resort & Spa 6902 E. Greenway …" at bounding box center [304, 169] width 254 height 19
drag, startPoint x: 164, startPoint y: 164, endPoint x: 254, endPoint y: 173, distance: 90.9
click at [254, 173] on div "FedEx Office Business Center The Westin Kierland Resort & Spa 6902 E. Greenway …" at bounding box center [304, 169] width 254 height 19
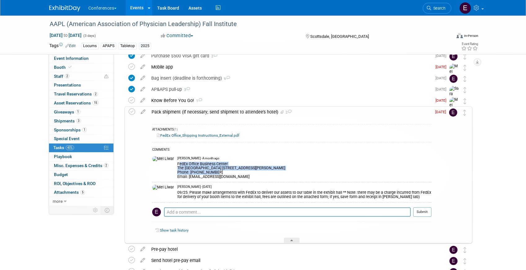
copy div "FedEx Office Business Center The Westin Kierland Resort & Spa 6902 E. Greenway …"
click at [202, 175] on div "FedEx Office Business Center The Westin Kierland Resort & Spa 6902 E. Greenway …" at bounding box center [304, 169] width 254 height 19
click at [170, 135] on link "FedEx Office_Shipping Instructions_External.pdf" at bounding box center [198, 135] width 82 height 4
click at [84, 94] on span "Travel Reservations 2" at bounding box center [76, 93] width 44 height 5
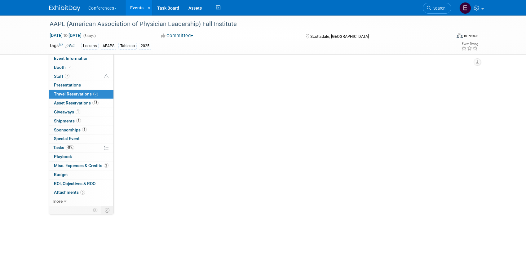
scroll to position [0, 0]
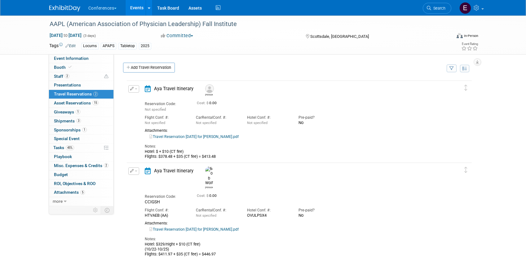
click at [184, 136] on link "Travel Reservation October 22 for BRANDY G COLLIER.pdf" at bounding box center [193, 136] width 89 height 4
click at [83, 147] on link "45% Tasks 45%" at bounding box center [81, 147] width 64 height 9
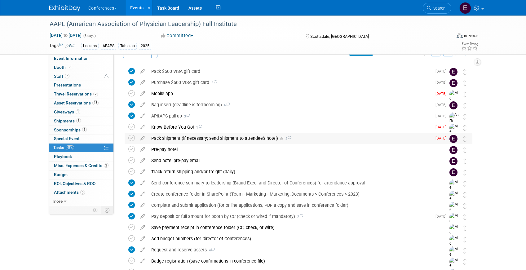
scroll to position [19, 0]
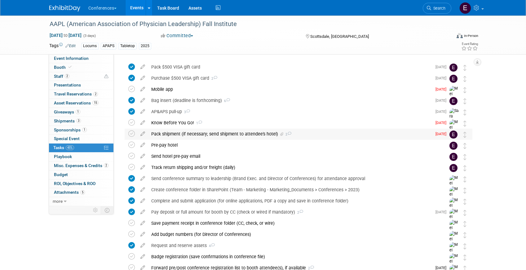
click at [191, 133] on div "Pack shipment (if necessary; send shipment to attendee's hotel) 2" at bounding box center [289, 134] width 283 height 11
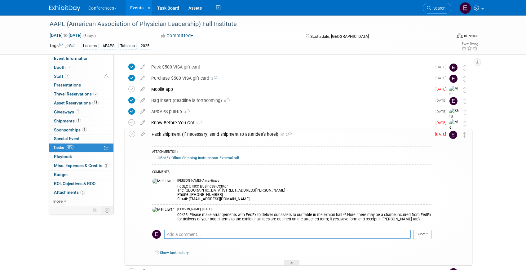
click at [188, 158] on link "FedEx Office_Shipping Instructions_External.pdf" at bounding box center [198, 157] width 82 height 4
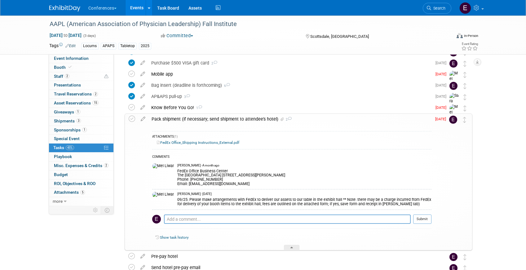
scroll to position [37, 0]
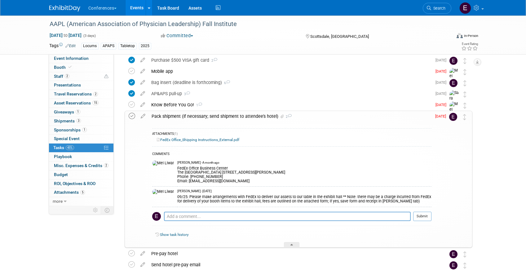
click at [133, 117] on icon at bounding box center [132, 116] width 7 height 7
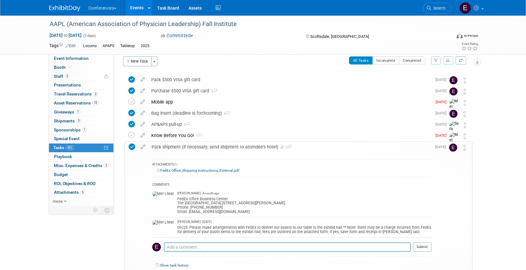
scroll to position [0, 0]
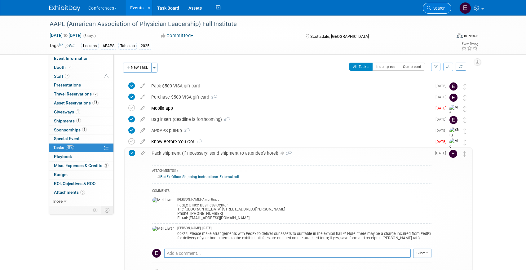
click at [437, 9] on span "Search" at bounding box center [438, 8] width 14 height 5
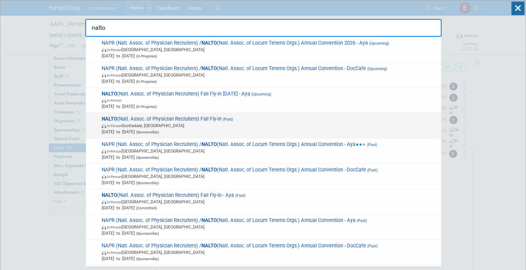
type input "nalto"
click at [311, 123] on span "In-Person Scottsdale, AZ" at bounding box center [270, 125] width 336 height 6
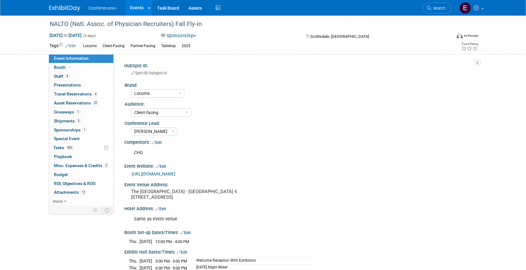
select select "Locums"
select select "Client-facing"
select select "[PERSON_NAME]"
click at [68, 145] on span "90%" at bounding box center [70, 147] width 8 height 5
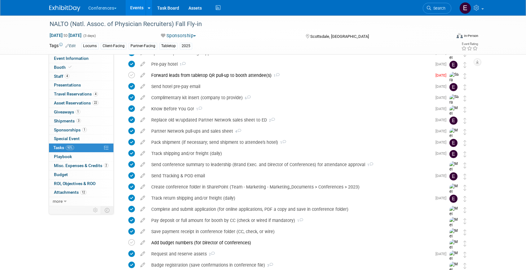
scroll to position [45, 0]
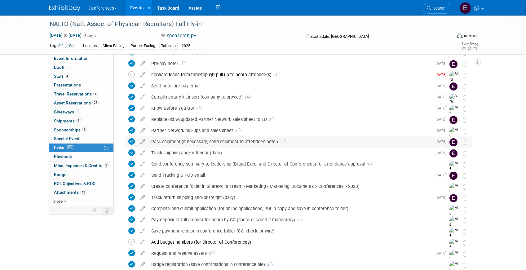
click at [173, 138] on div "Pack shipment (if necessary; send shipment to attendee's hotel) 1" at bounding box center [289, 141] width 283 height 11
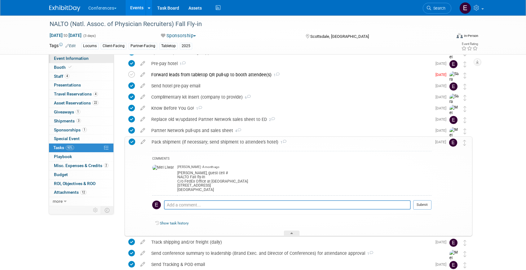
click at [96, 61] on link "Event Information" at bounding box center [81, 58] width 64 height 9
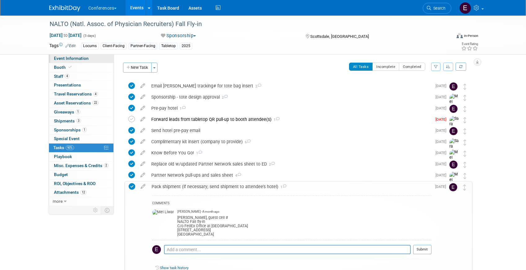
select select "Locums"
select select "Client-facing"
select select "[PERSON_NAME]"
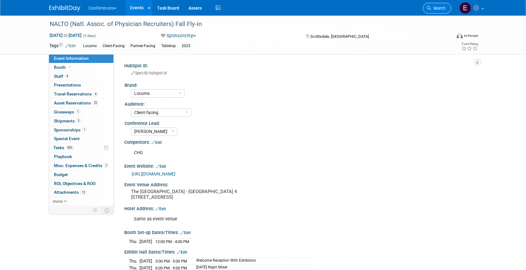
click at [441, 7] on span "Search" at bounding box center [438, 8] width 14 height 5
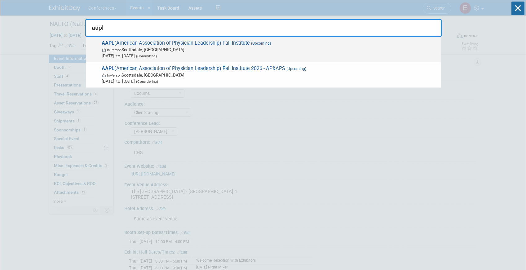
type input "aapl"
click at [244, 43] on span "AAPL (American Association of Physician Leadership) Fall Institute (Upcoming) I…" at bounding box center [269, 49] width 338 height 19
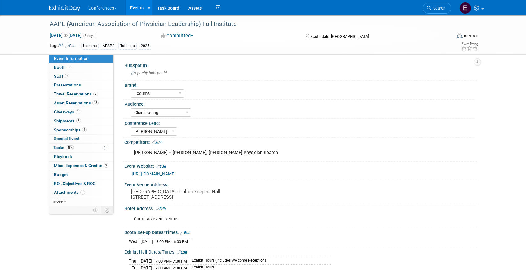
select select "Locums"
select select "Client-facing"
select select "[PERSON_NAME]"
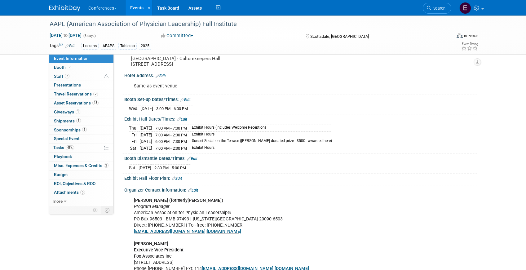
scroll to position [138, 0]
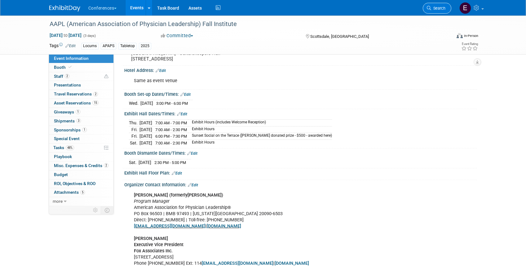
click at [437, 12] on link "Search" at bounding box center [436, 8] width 28 height 11
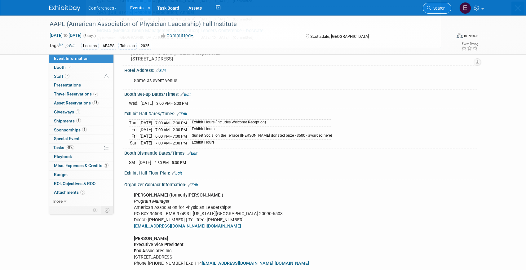
scroll to position [0, 0]
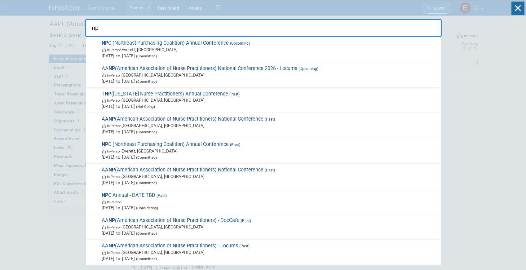
type input "n"
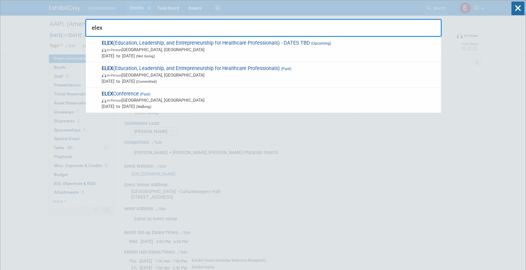
type input "elex"
